Goal: Transaction & Acquisition: Purchase product/service

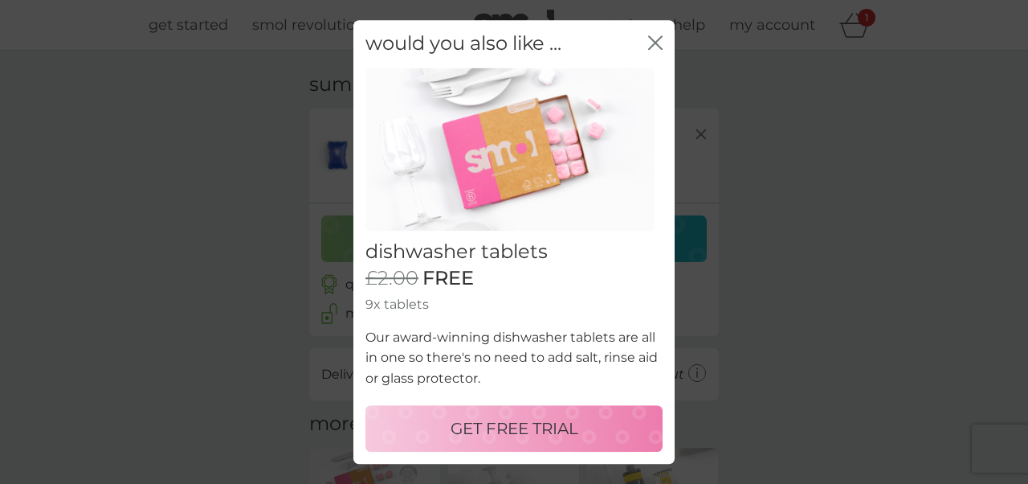
click at [510, 430] on p "GET FREE TRIAL" at bounding box center [515, 428] width 128 height 26
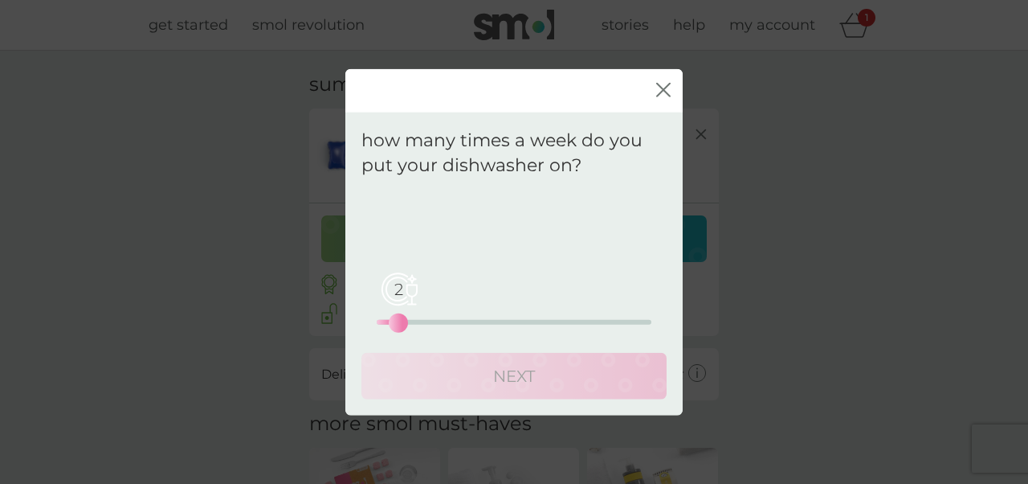
click at [394, 321] on div "2 0 12.5 25" at bounding box center [514, 321] width 275 height 5
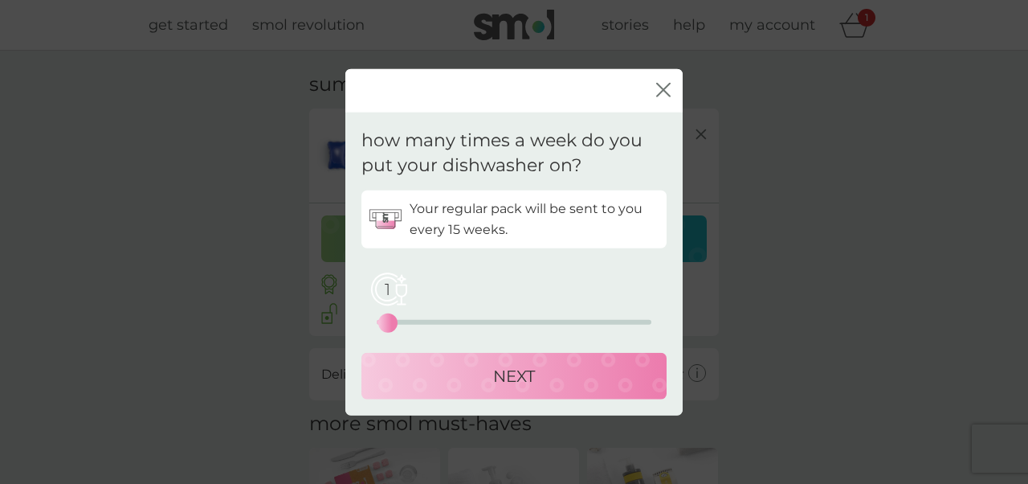
click at [384, 321] on div "1 0 12.5 25" at bounding box center [514, 321] width 275 height 5
click at [666, 84] on icon "close" at bounding box center [663, 89] width 14 height 14
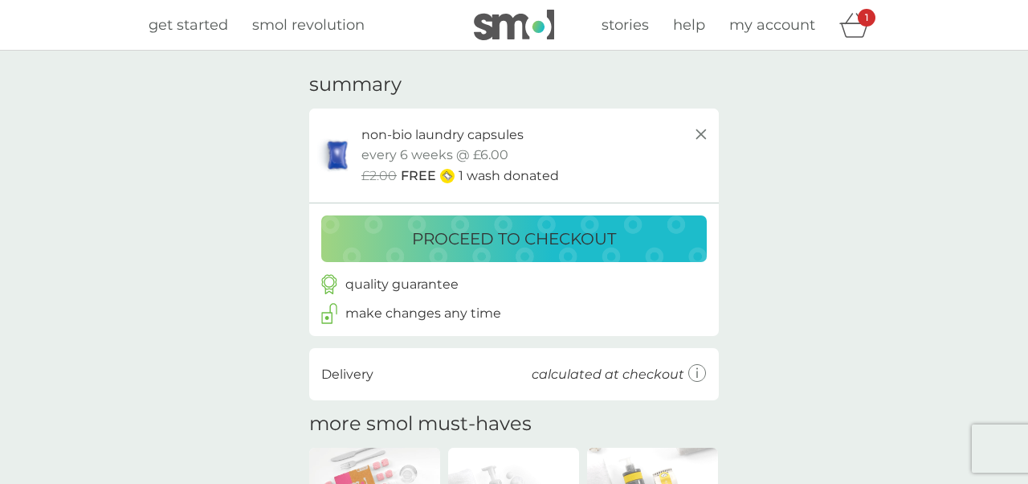
click at [604, 239] on p "proceed to checkout" at bounding box center [514, 239] width 204 height 26
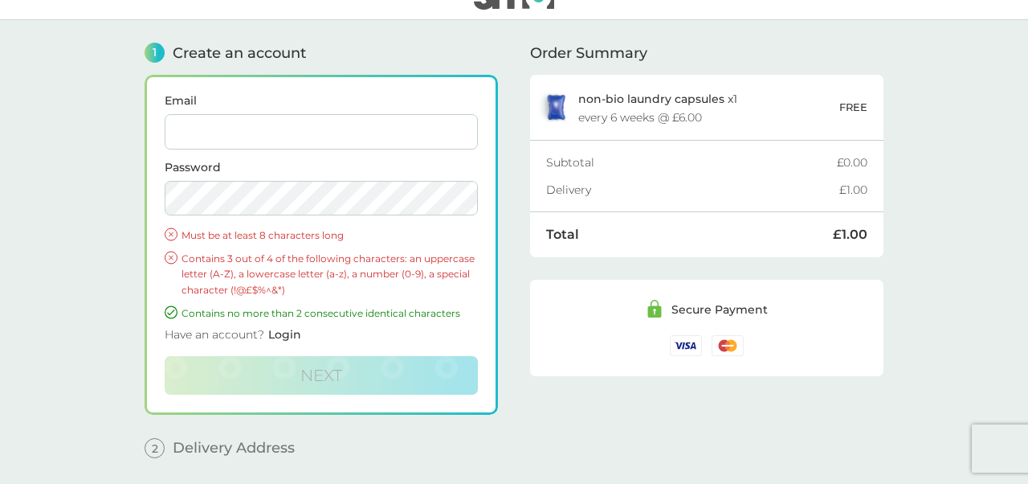
scroll to position [5, 0]
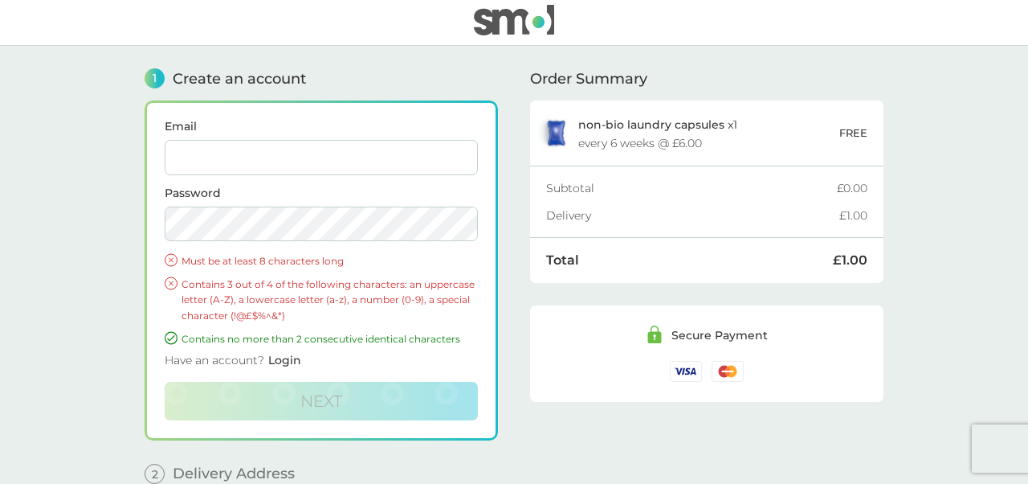
click at [235, 149] on input "Email" at bounding box center [321, 157] width 313 height 35
type input "[PERSON_NAME][EMAIL_ADDRESS][PERSON_NAME][DOMAIN_NAME]"
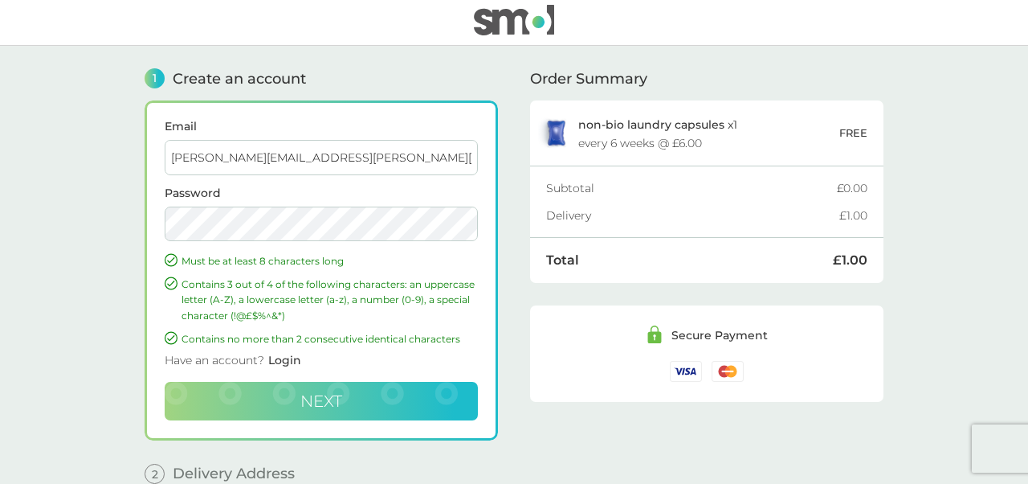
click at [296, 398] on button "Next" at bounding box center [321, 401] width 313 height 39
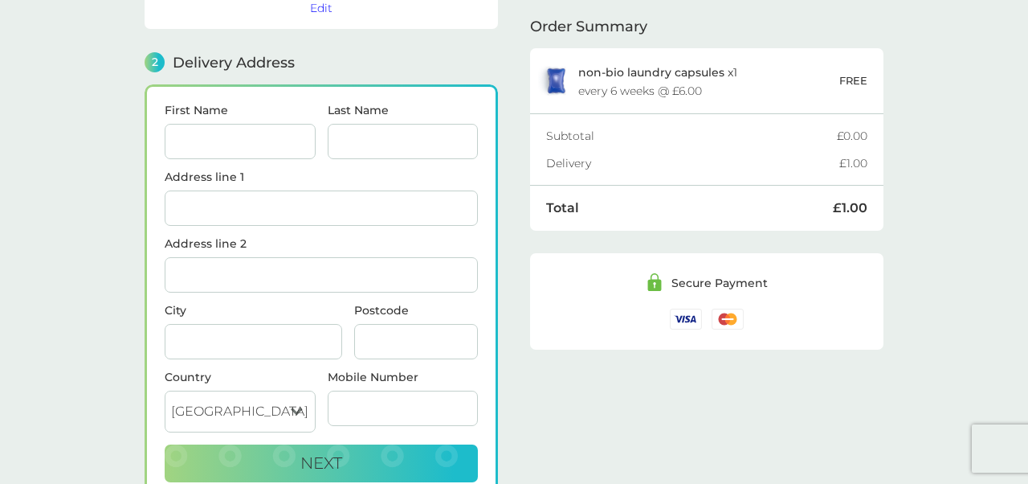
scroll to position [197, 0]
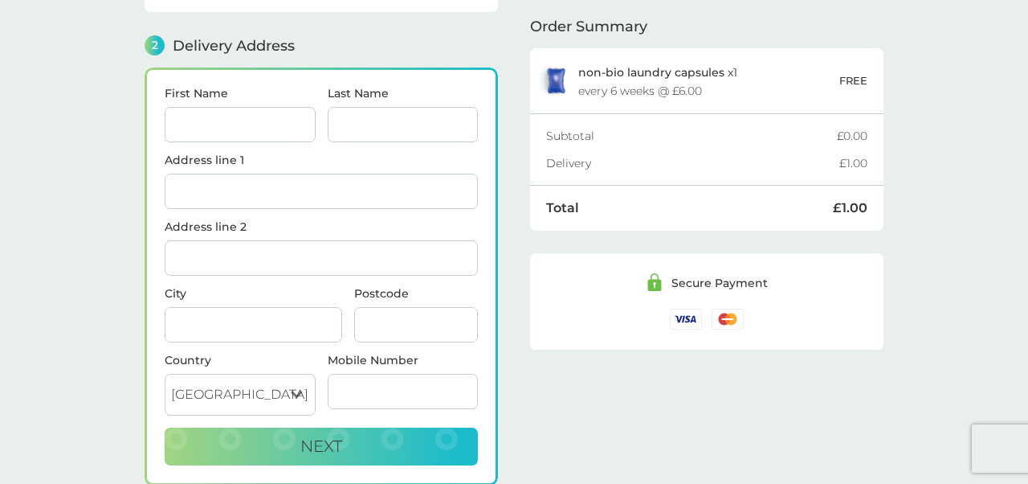
click at [198, 117] on input "First Name" at bounding box center [240, 124] width 151 height 35
type input "[PERSON_NAME]"
click at [332, 115] on input "Last Name" at bounding box center [403, 124] width 151 height 35
type input "[PERSON_NAME]"
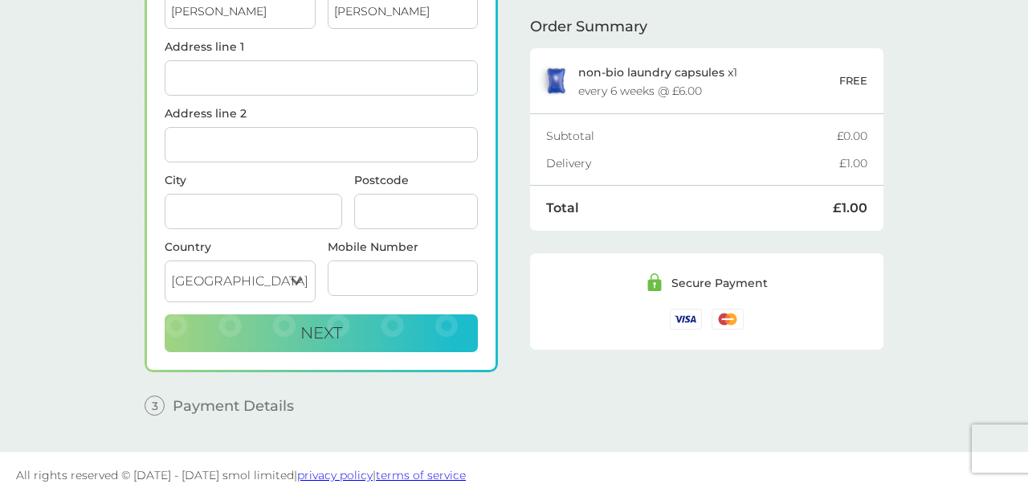
scroll to position [0, 0]
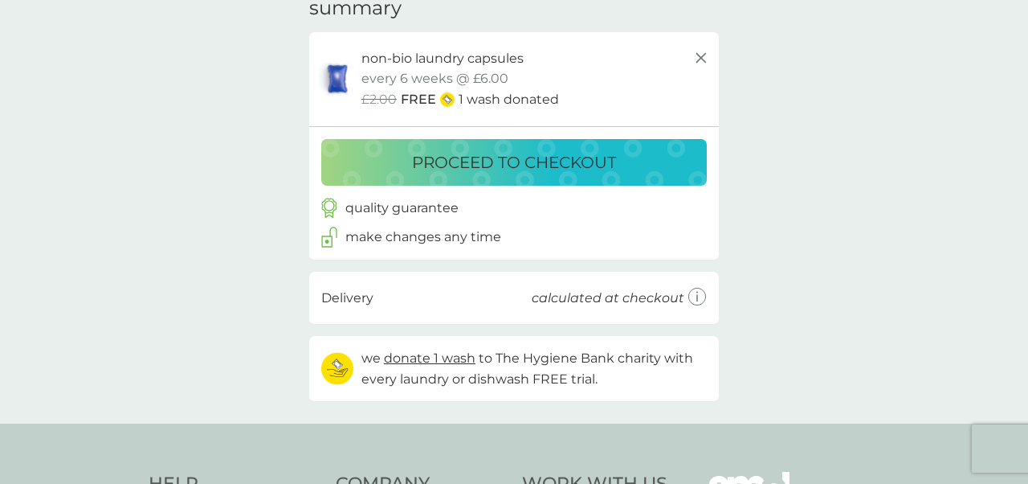
scroll to position [82, 0]
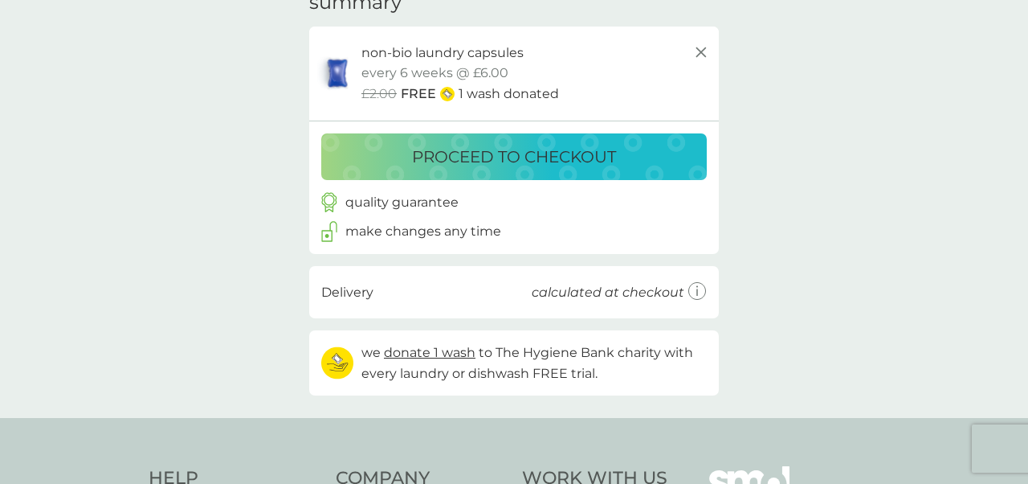
click at [477, 164] on p "proceed to checkout" at bounding box center [514, 157] width 204 height 26
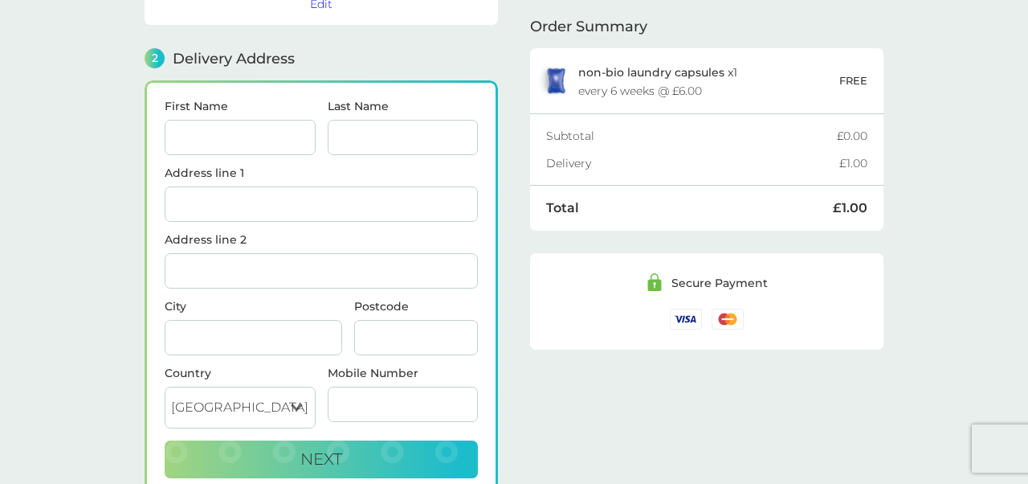
scroll to position [197, 0]
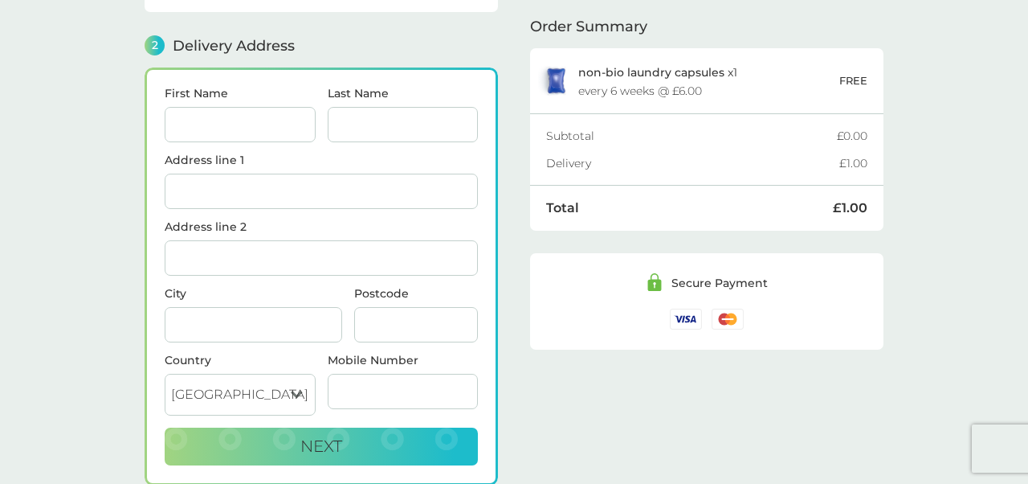
click at [257, 112] on input "First Name" at bounding box center [240, 124] width 151 height 35
type input "[PERSON_NAME]"
click at [393, 107] on input "Last Name" at bounding box center [403, 124] width 151 height 35
type input "[PERSON_NAME]"
click at [231, 174] on input "Address line 1" at bounding box center [321, 191] width 313 height 35
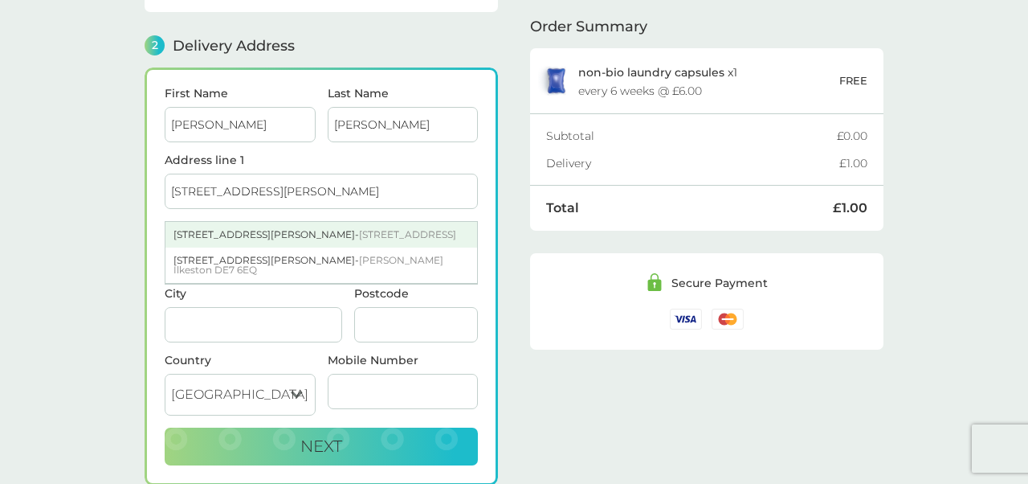
type input "13 Richardson Drive"
click at [218, 226] on div "13 Richardson Drive - Hertford SG13 8FW" at bounding box center [321, 235] width 312 height 26
type input "Hertford"
type input "SG13 8FW"
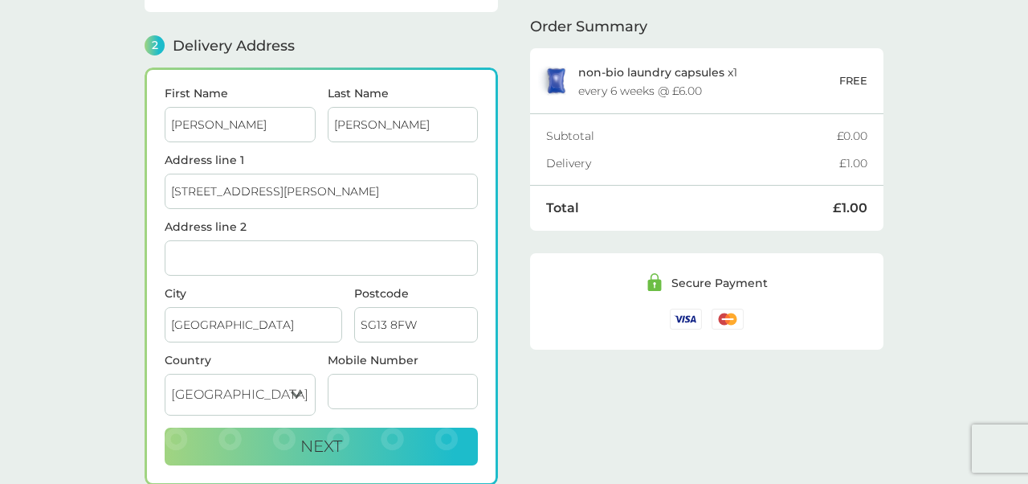
click at [350, 374] on input "Mobile Number" at bounding box center [403, 391] width 151 height 35
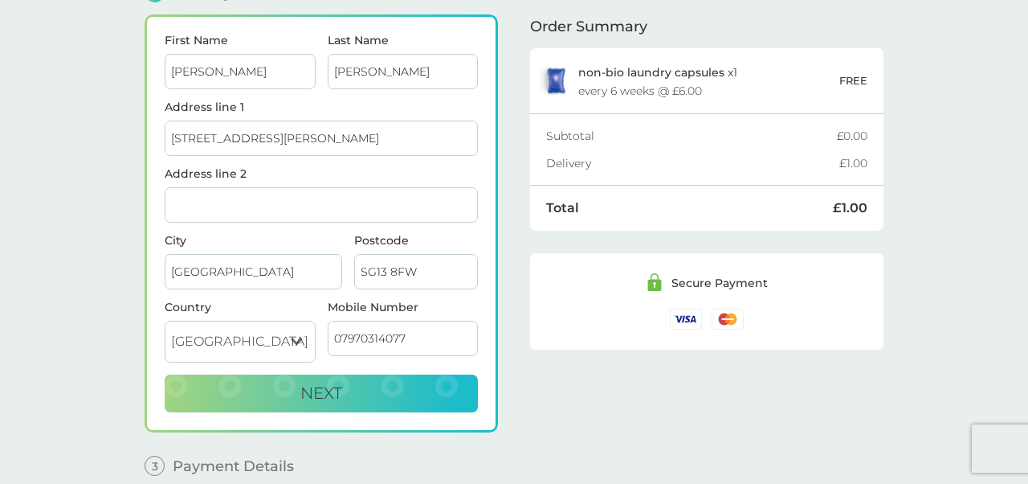
scroll to position [255, 0]
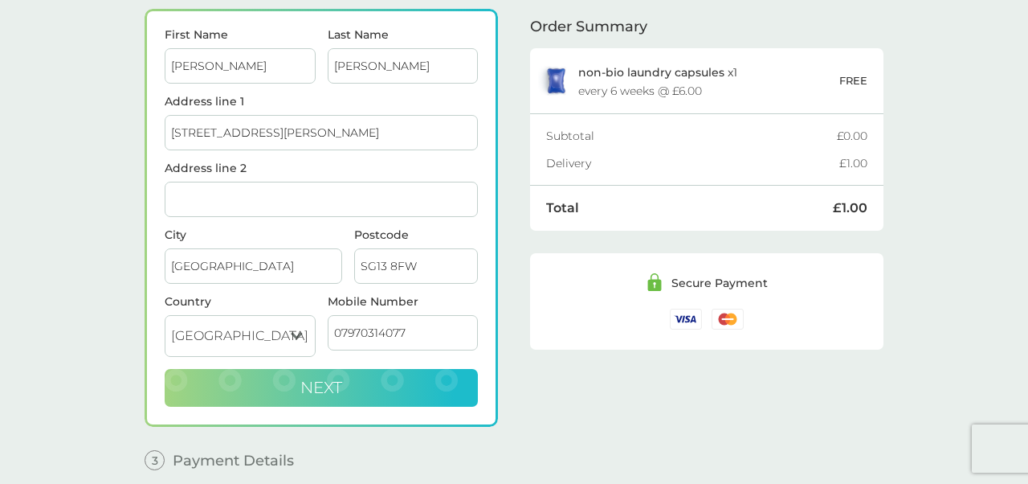
type input "07970314077"
click at [336, 386] on button "Next" at bounding box center [321, 388] width 313 height 39
checkbox input "true"
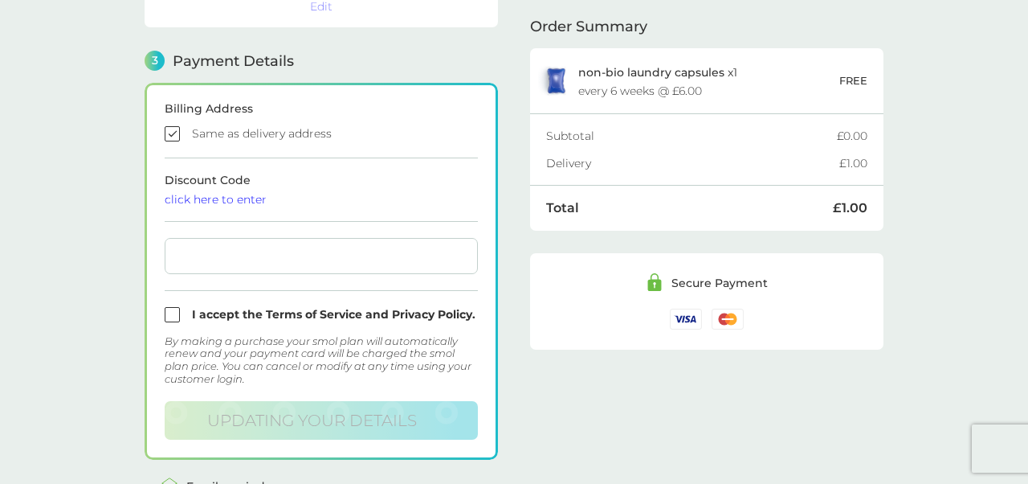
scroll to position [443, 0]
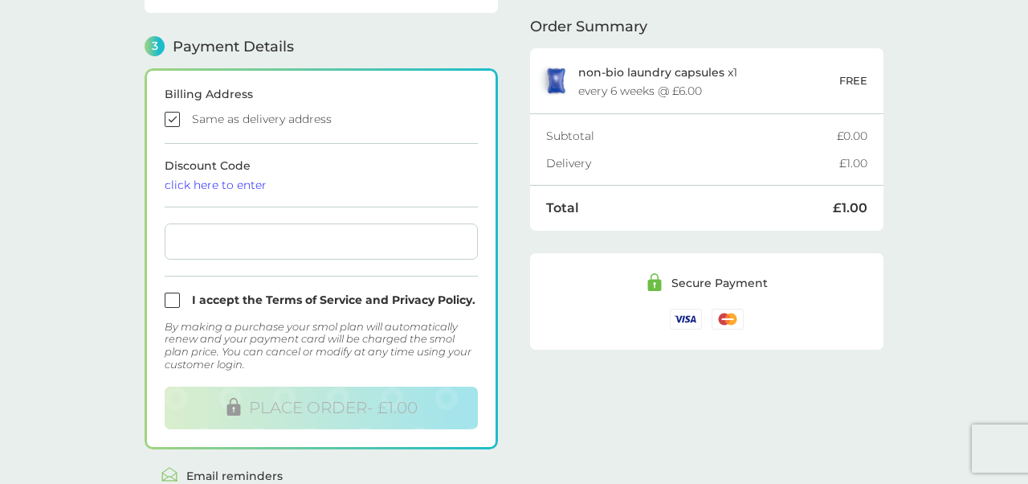
click at [176, 292] on input "checkbox" at bounding box center [321, 299] width 313 height 15
checkbox input "true"
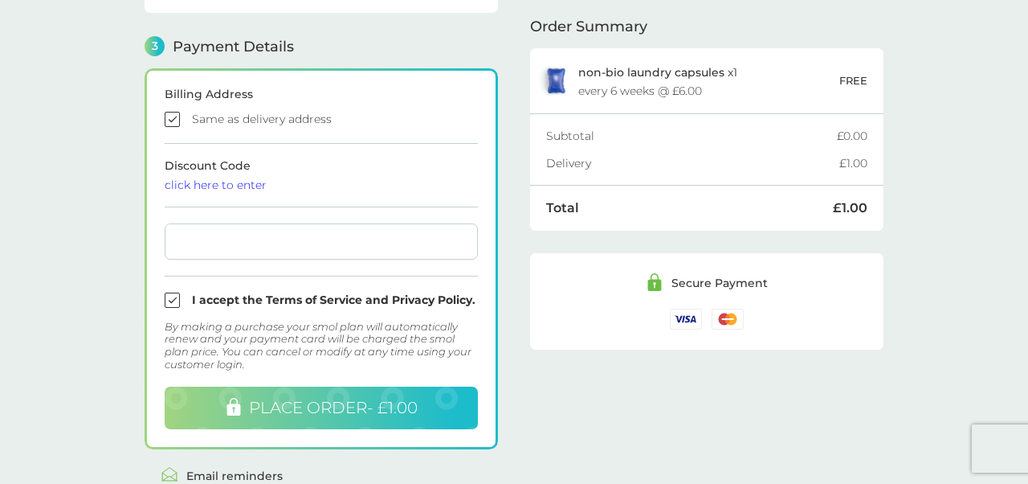
click at [325, 398] on span "PLACE ORDER - £1.00" at bounding box center [333, 407] width 169 height 19
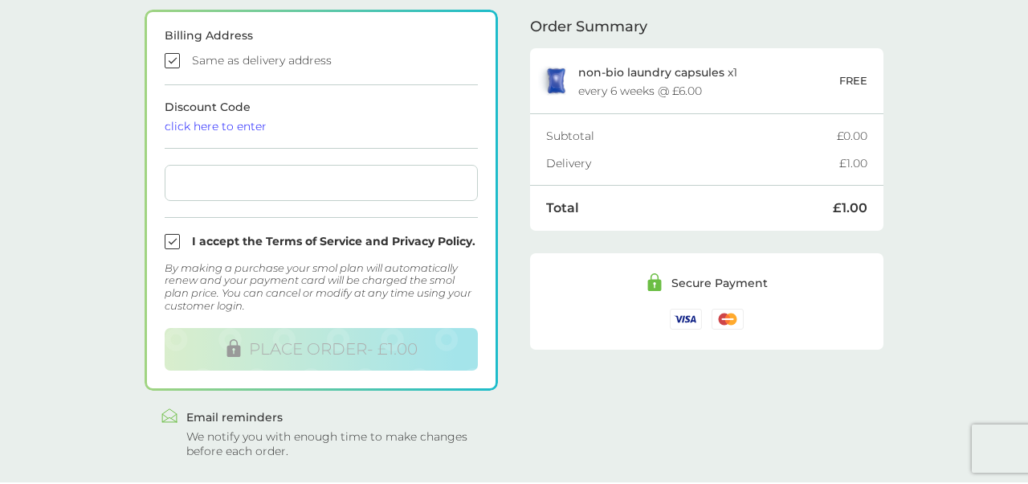
scroll to position [533, 0]
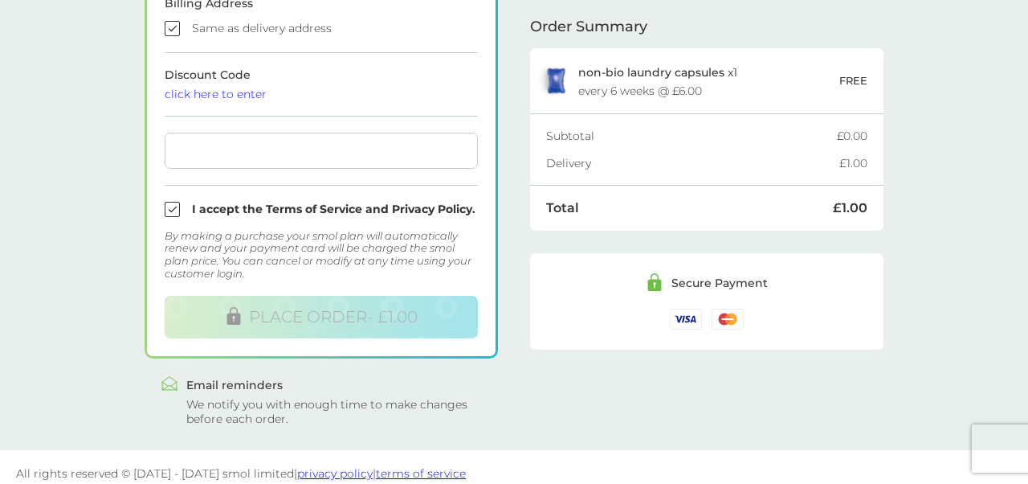
click at [393, 466] on link "terms of service" at bounding box center [421, 473] width 90 height 14
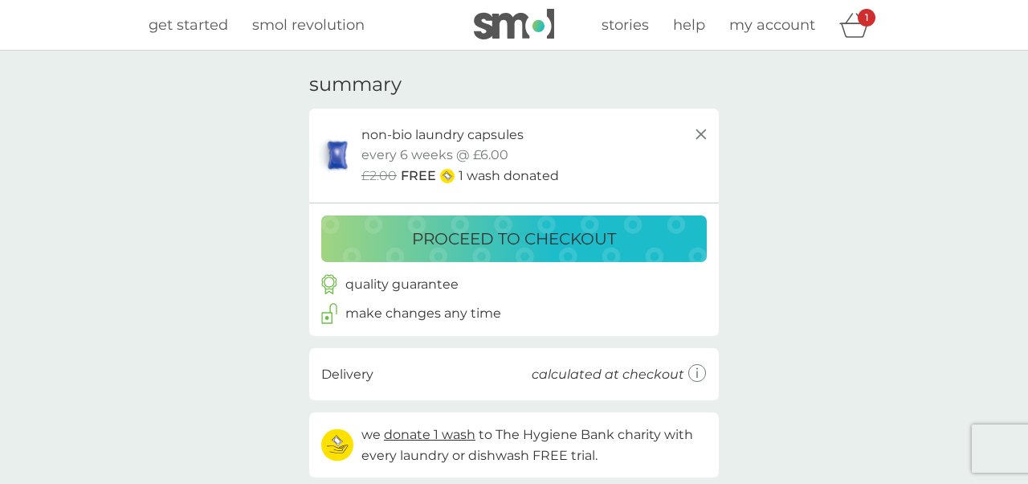
click at [539, 243] on p "proceed to checkout" at bounding box center [514, 239] width 204 height 26
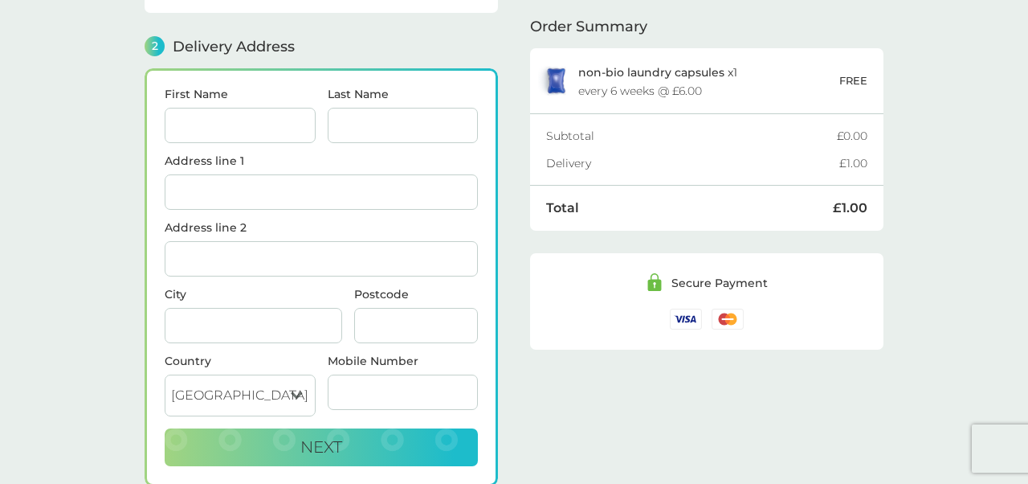
scroll to position [197, 0]
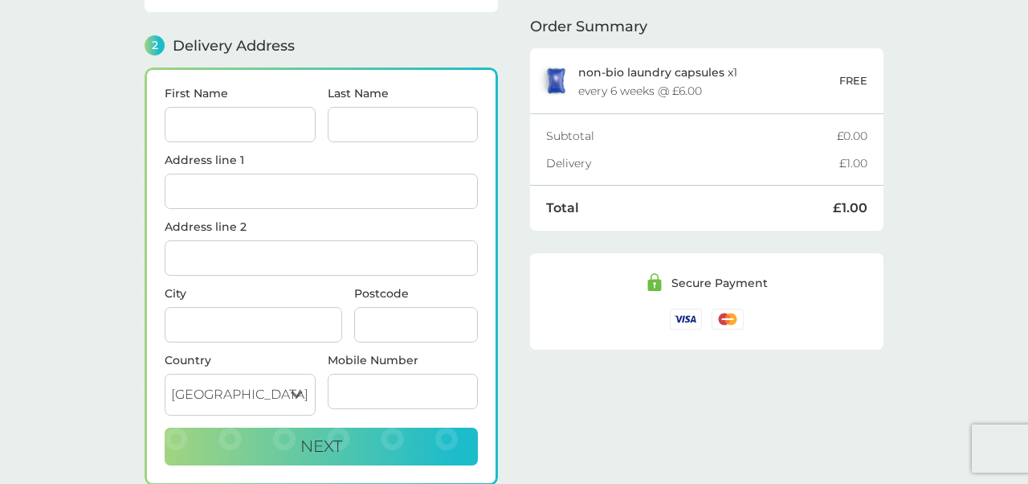
click at [221, 107] on input "First Name" at bounding box center [240, 124] width 151 height 35
type input "[PERSON_NAME]"
click at [345, 107] on input "Last Name" at bounding box center [403, 124] width 151 height 35
type input "[PERSON_NAME]"
click at [268, 197] on div "Address line 1" at bounding box center [321, 187] width 313 height 67
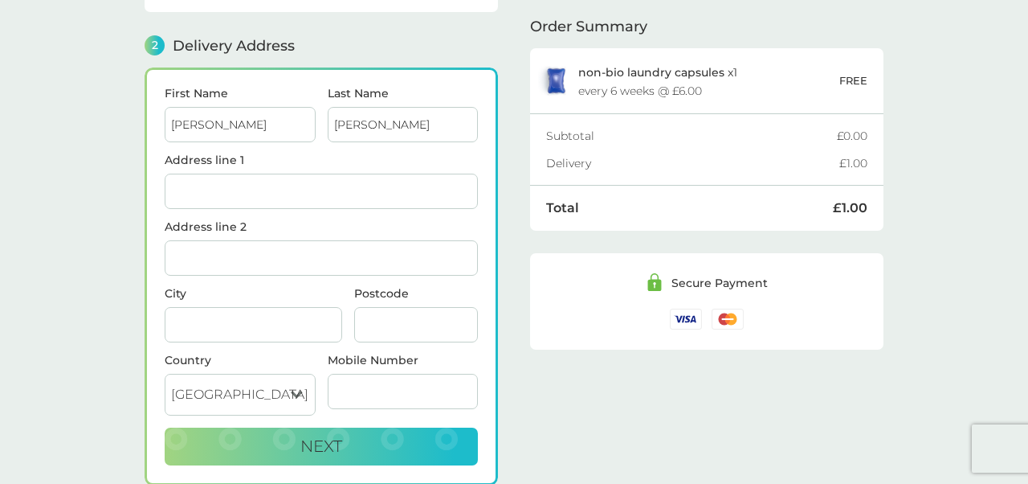
click at [229, 174] on input "Address line 1" at bounding box center [321, 191] width 313 height 35
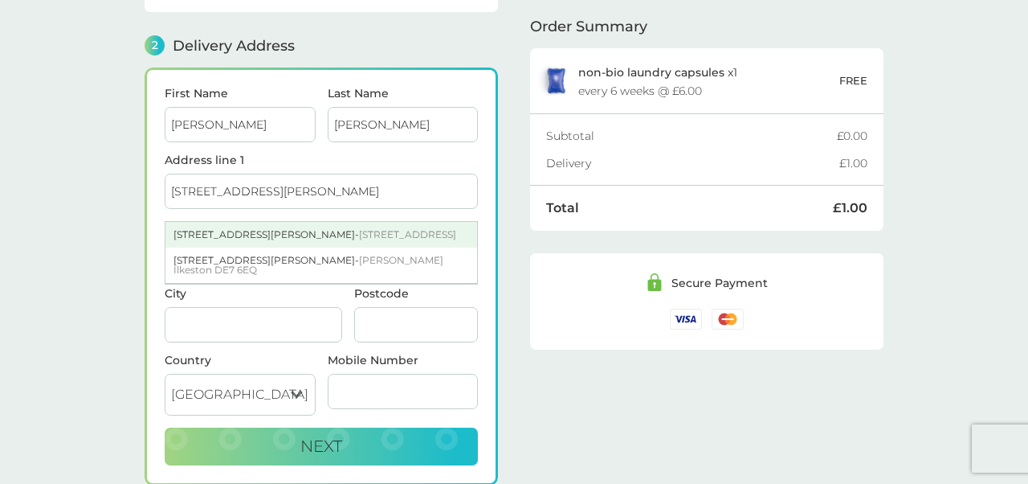
type input "13 Richardson Drive"
click at [243, 222] on div "13 Richardson Drive - Hertford SG13 8FW" at bounding box center [321, 235] width 312 height 26
type input "Hertford"
type input "SG13 8FW"
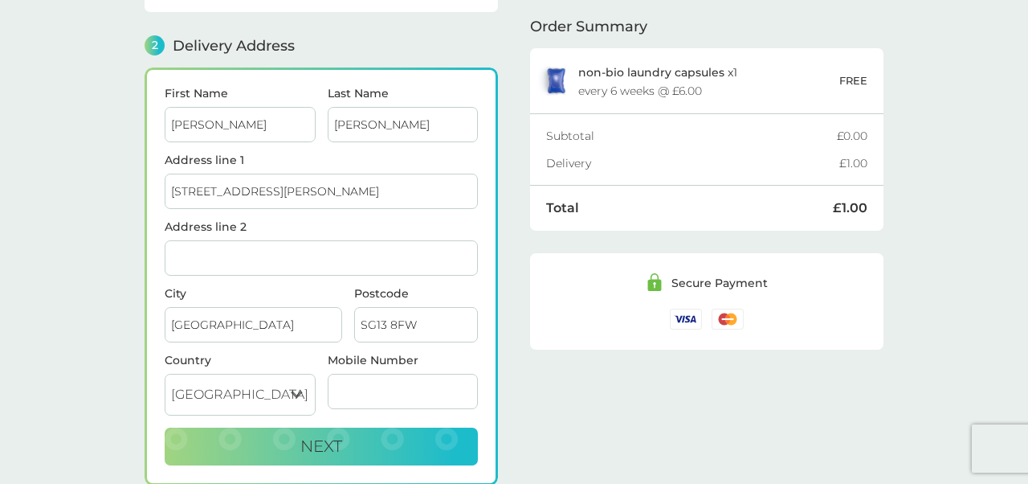
click at [364, 374] on input "Mobile Number" at bounding box center [403, 391] width 151 height 35
type input "07970314077"
click at [346, 436] on button "Next" at bounding box center [321, 446] width 313 height 39
checkbox input "true"
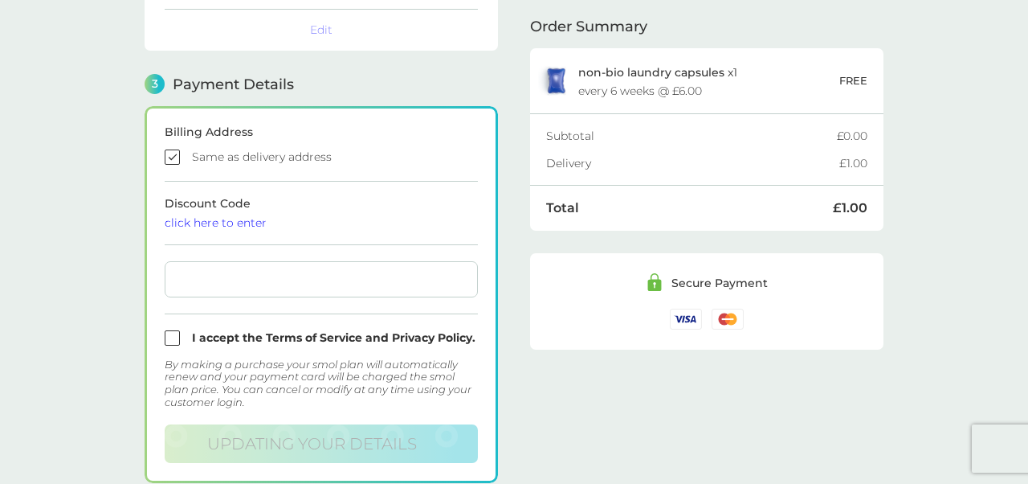
scroll to position [443, 0]
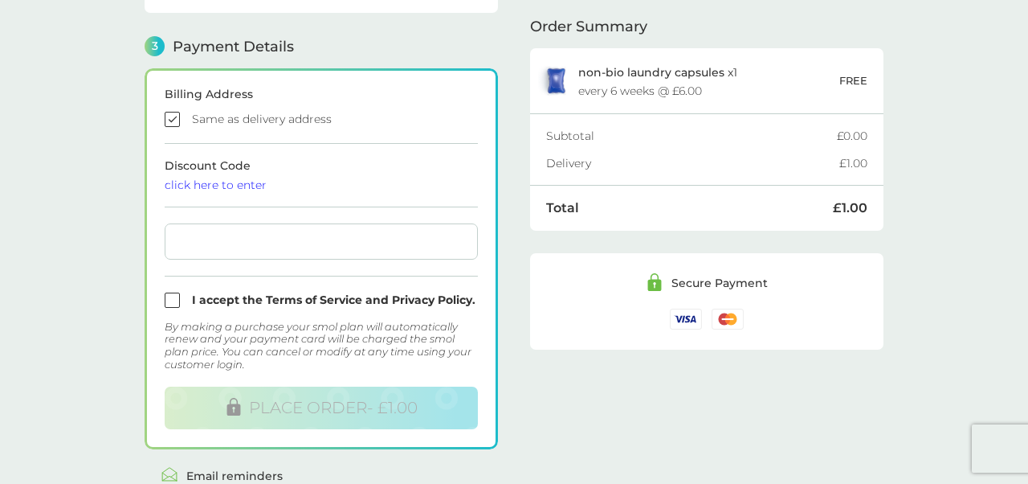
click at [169, 292] on input "checkbox" at bounding box center [321, 299] width 313 height 15
checkbox input "true"
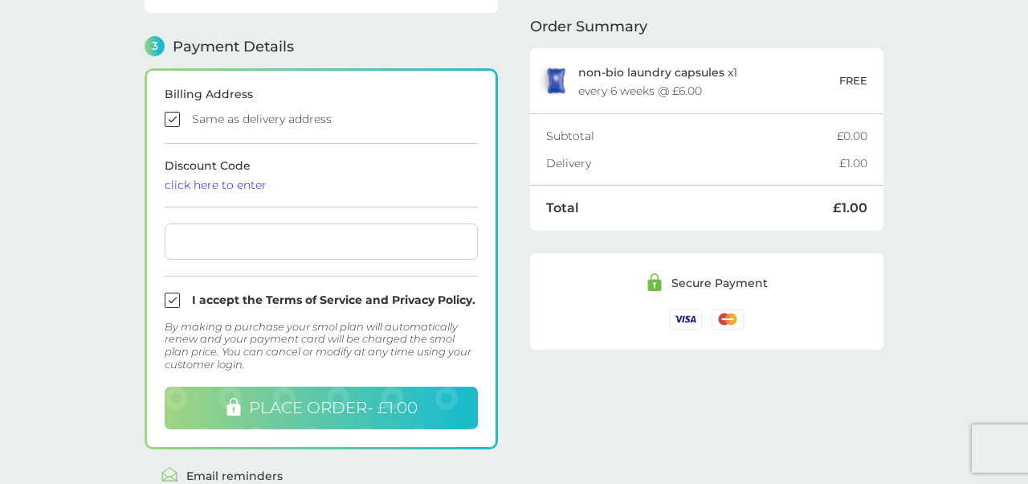
click at [330, 398] on span "PLACE ORDER - £1.00" at bounding box center [333, 407] width 169 height 19
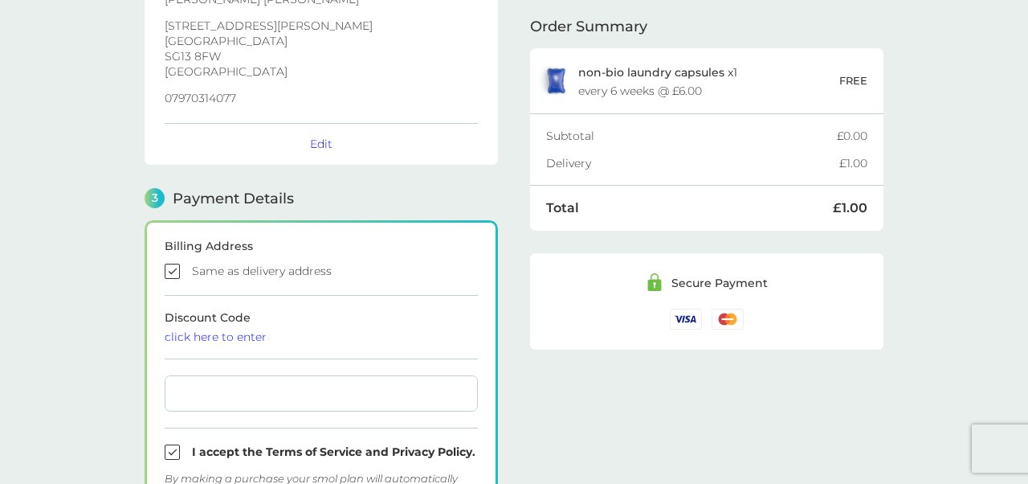
scroll to position [0, 0]
